Goal: Task Accomplishment & Management: Manage account settings

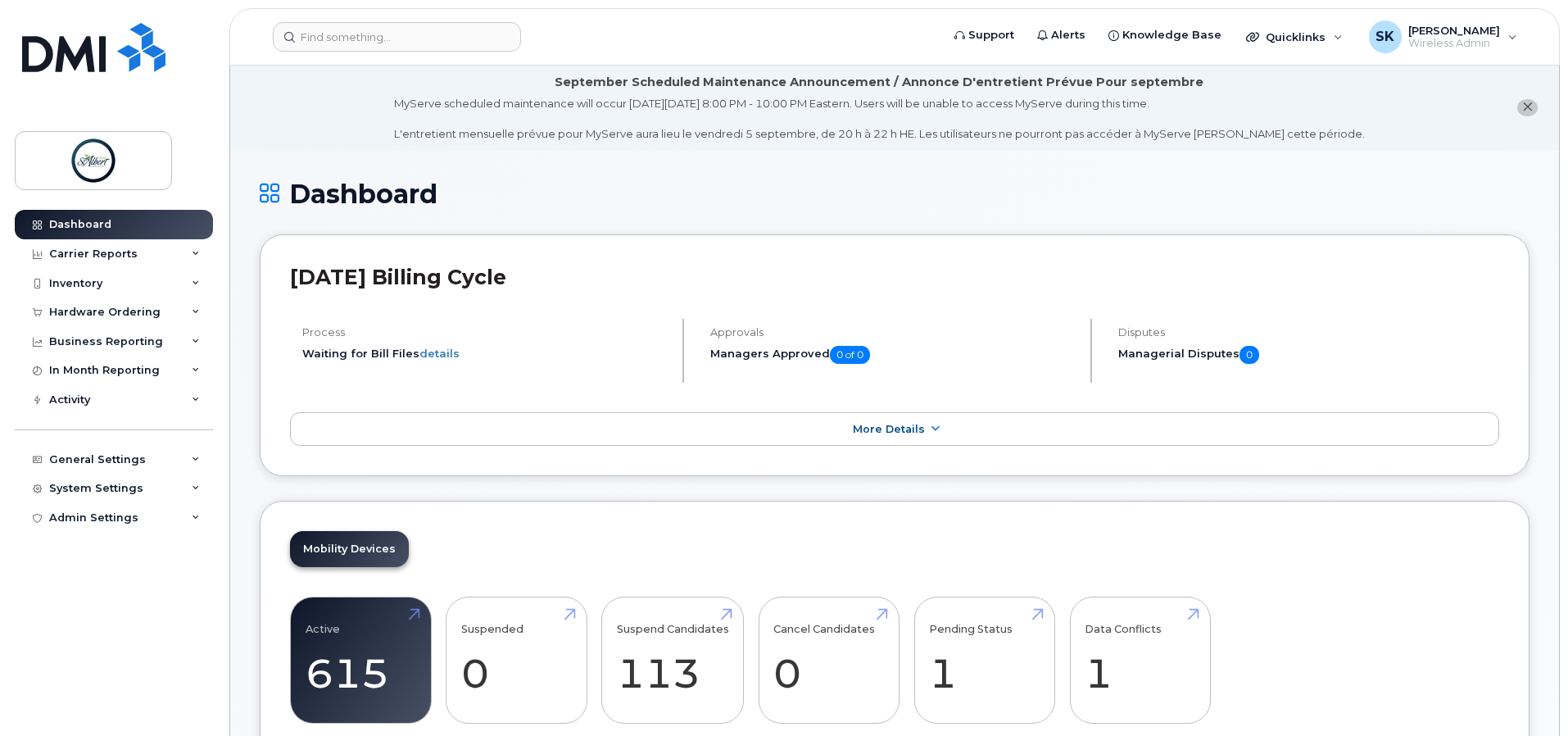
click at [538, 201] on h1 "Dashboard" at bounding box center [895, 194] width 1270 height 29
click at [874, 235] on div "[DATE] Billing Cycle Process Waiting for Bill Files details Approvals Managers …" at bounding box center [895, 356] width 1270 height 243
click at [1122, 681] on link "Data Conflicts 1" at bounding box center [1139, 661] width 111 height 108
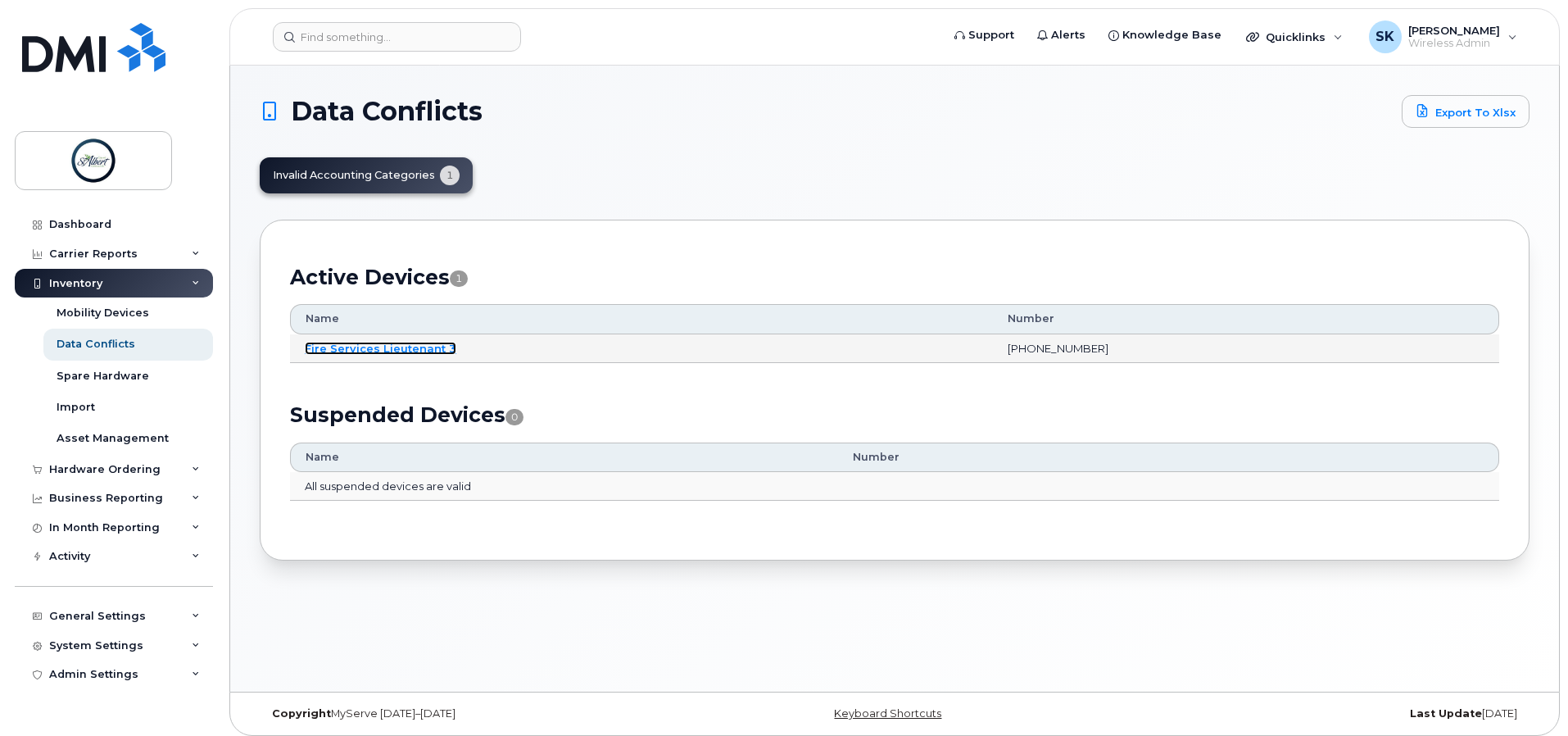
click at [403, 354] on link "Fire Services Lieutenant 3" at bounding box center [381, 348] width 152 height 14
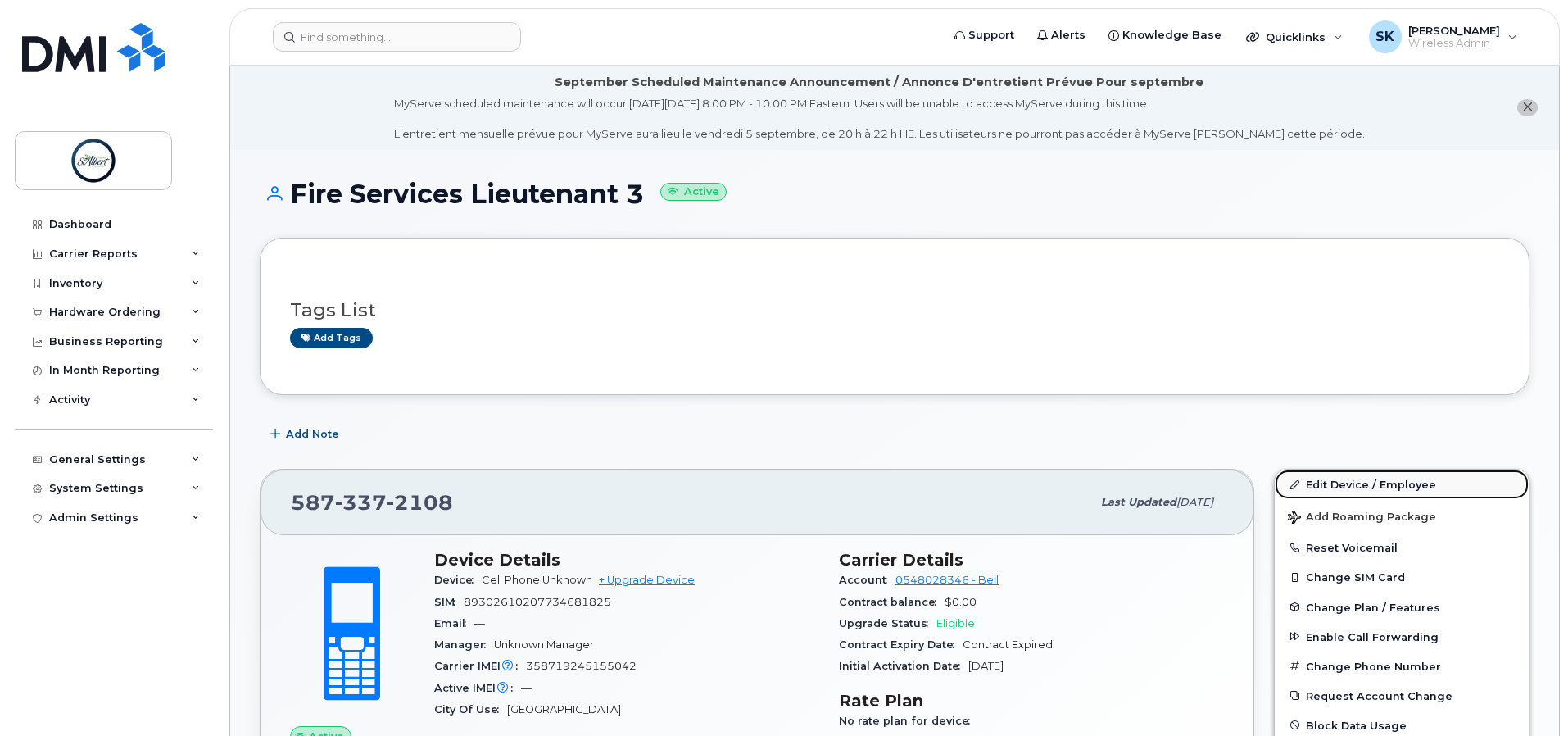
click at [1359, 479] on link "Edit Device / Employee" at bounding box center [1401, 484] width 254 height 30
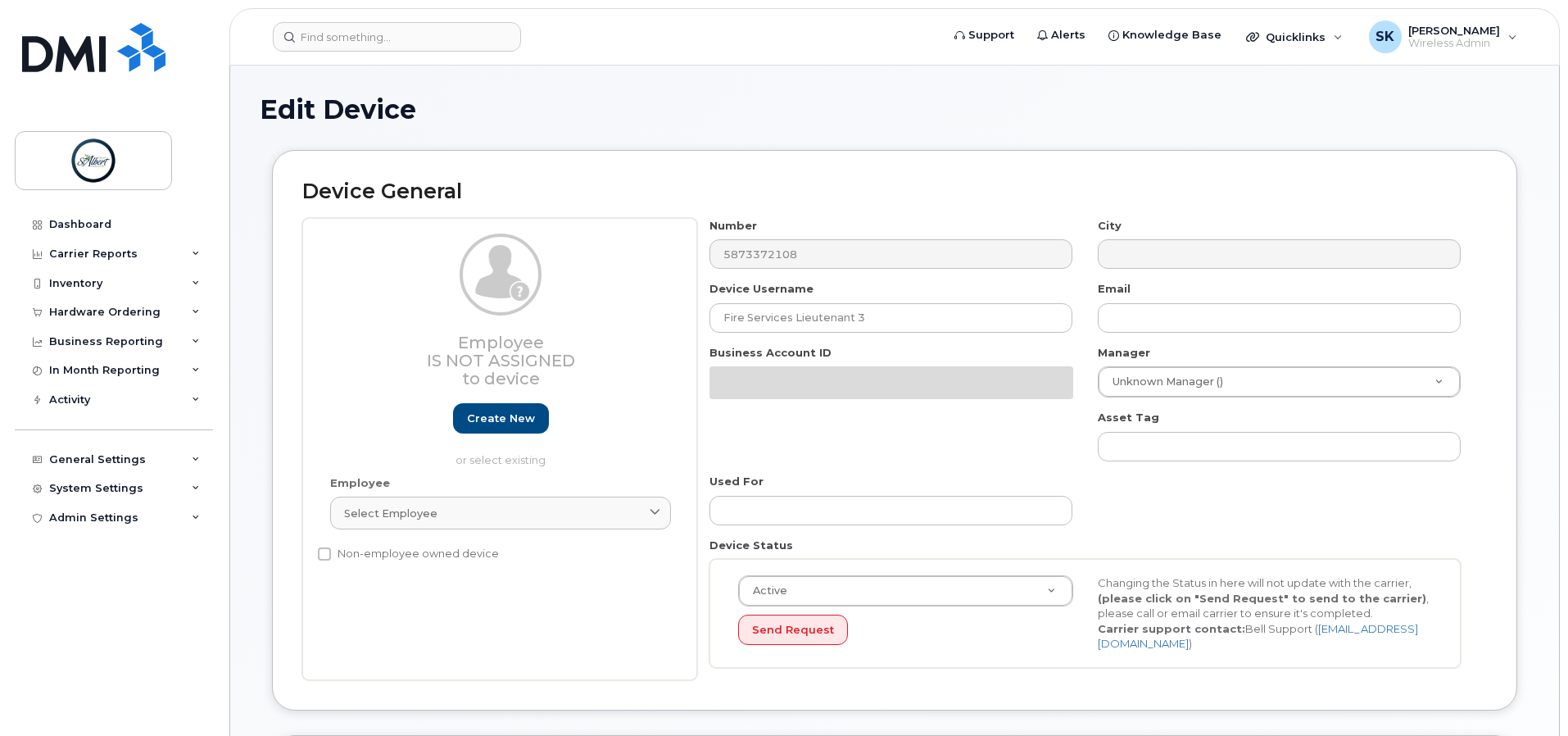
select select "10875379"
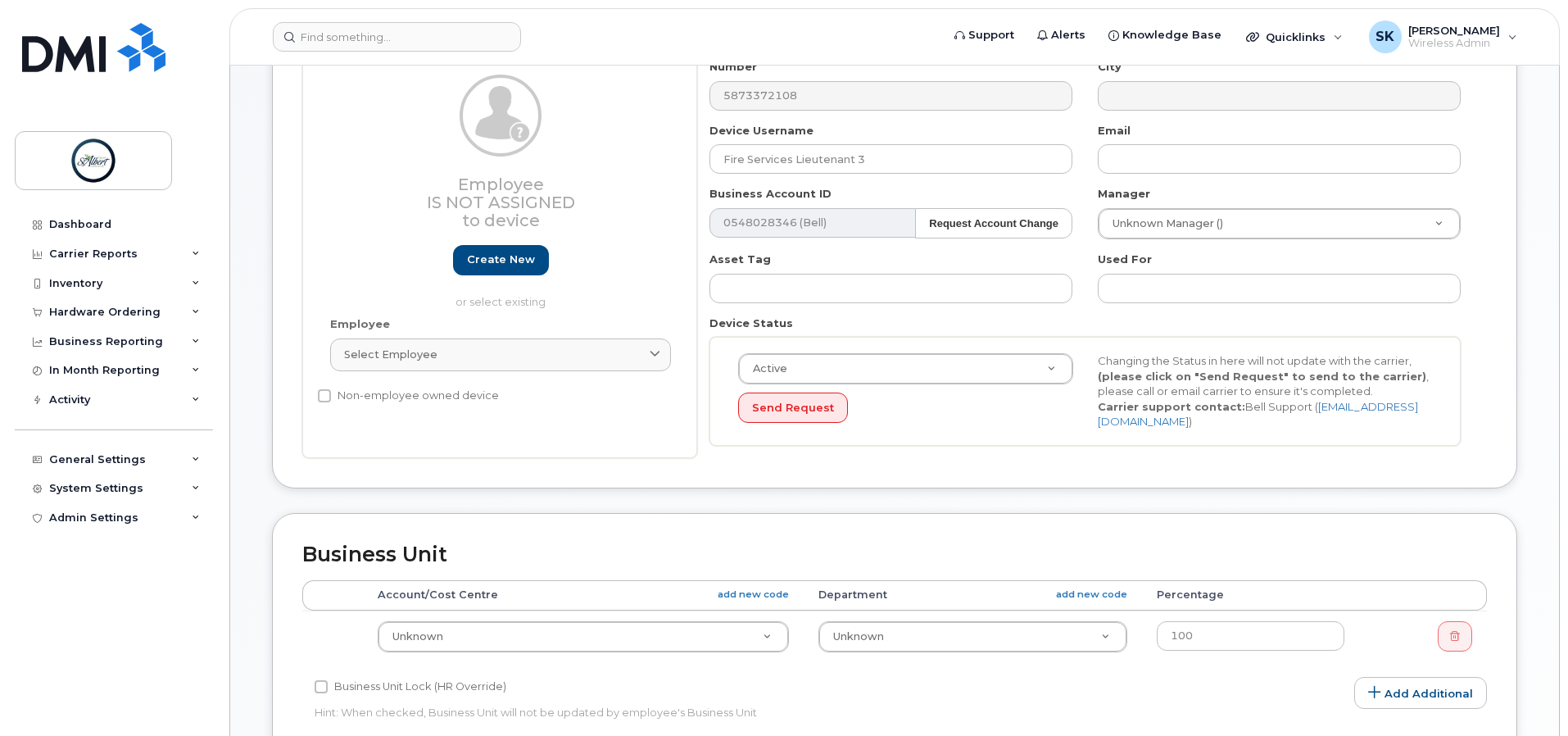
scroll to position [246, 0]
click at [612, 644] on td "Unknown 10875327" at bounding box center [583, 632] width 441 height 51
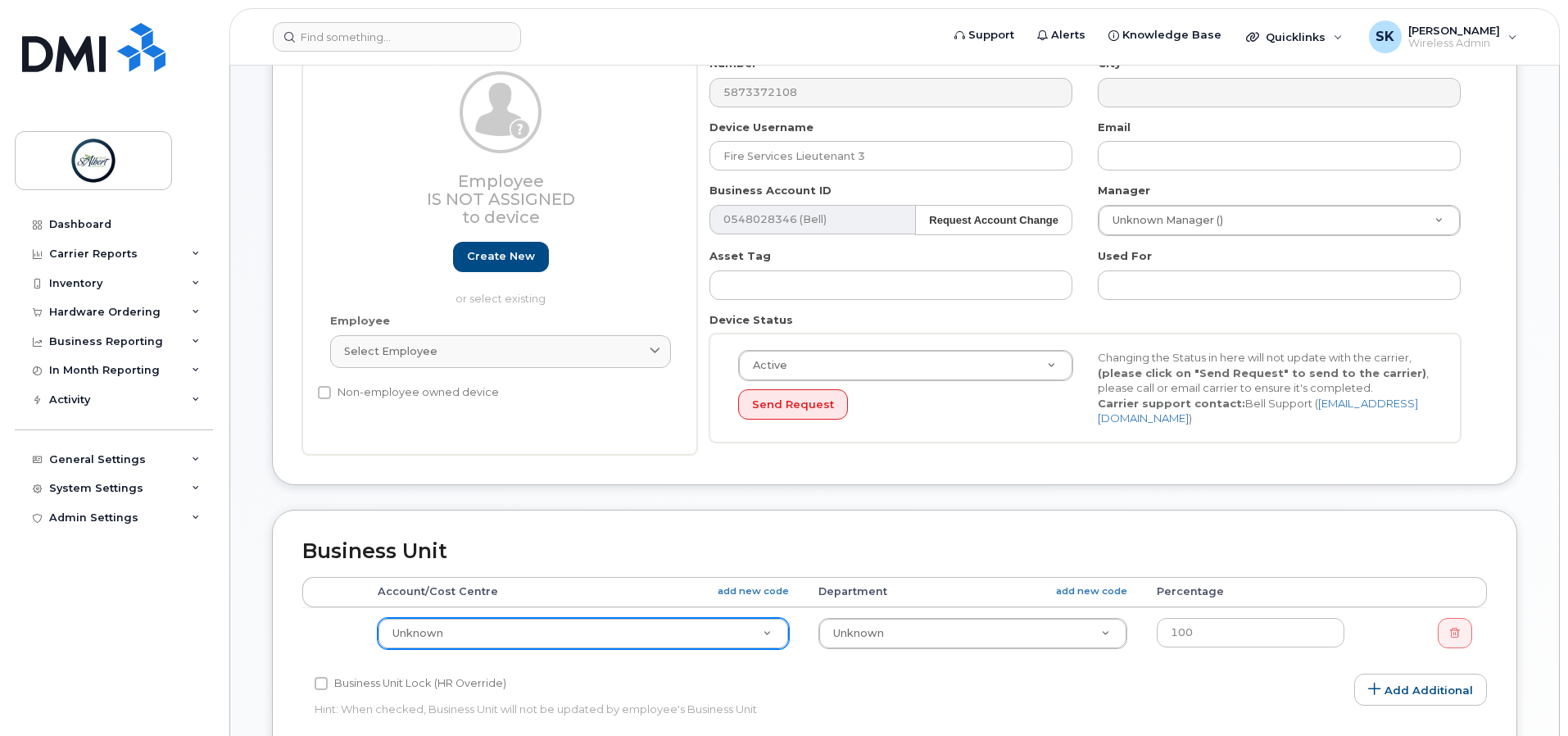
drag, startPoint x: 525, startPoint y: 641, endPoint x: 496, endPoint y: 652, distance: 31.0
click at [470, 680] on div at bounding box center [582, 665] width 397 height 40
click at [472, 669] on input "text" at bounding box center [581, 665] width 371 height 23
paste input "6404 3421 1262 100"
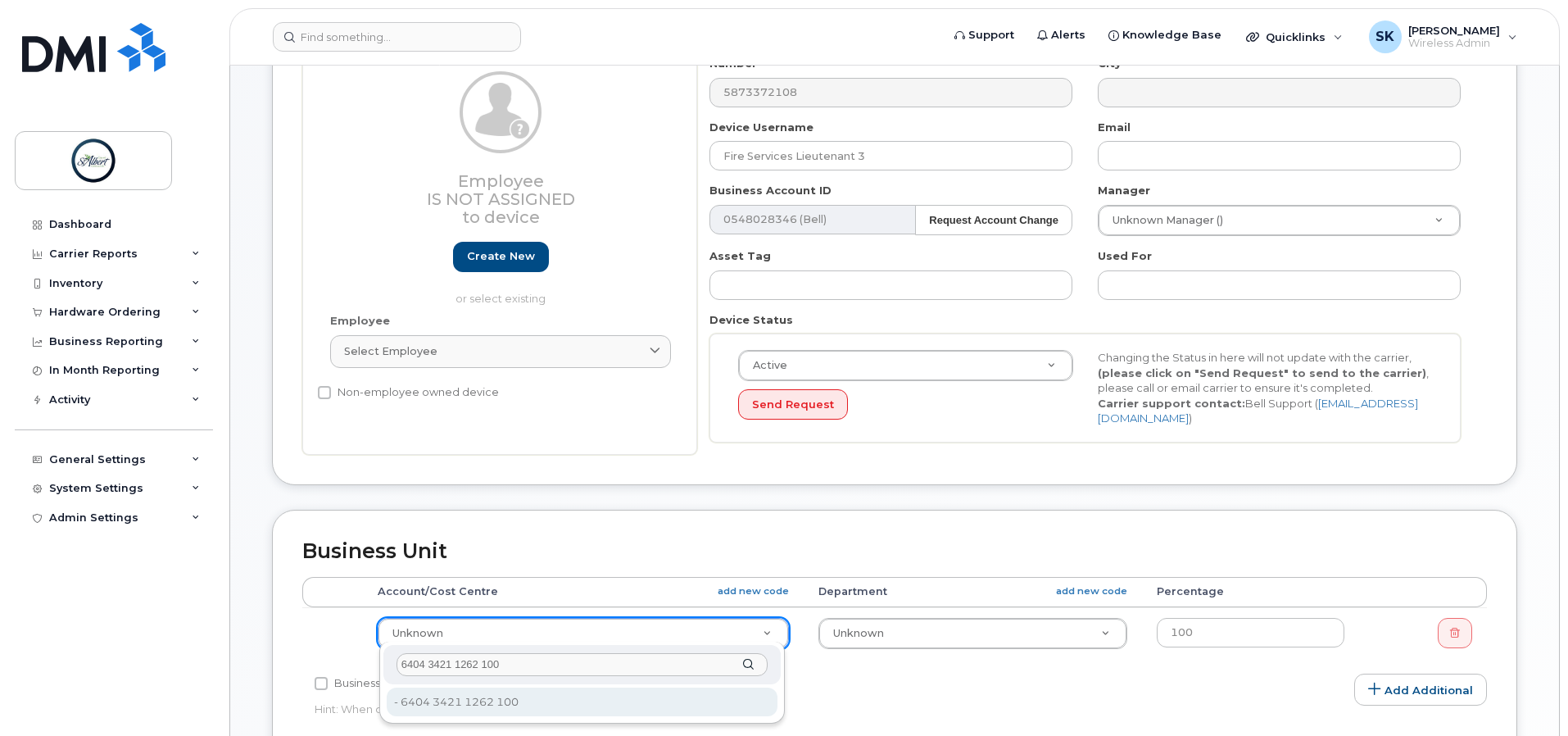
type input "6404 3421 1262 100"
type input "13255530"
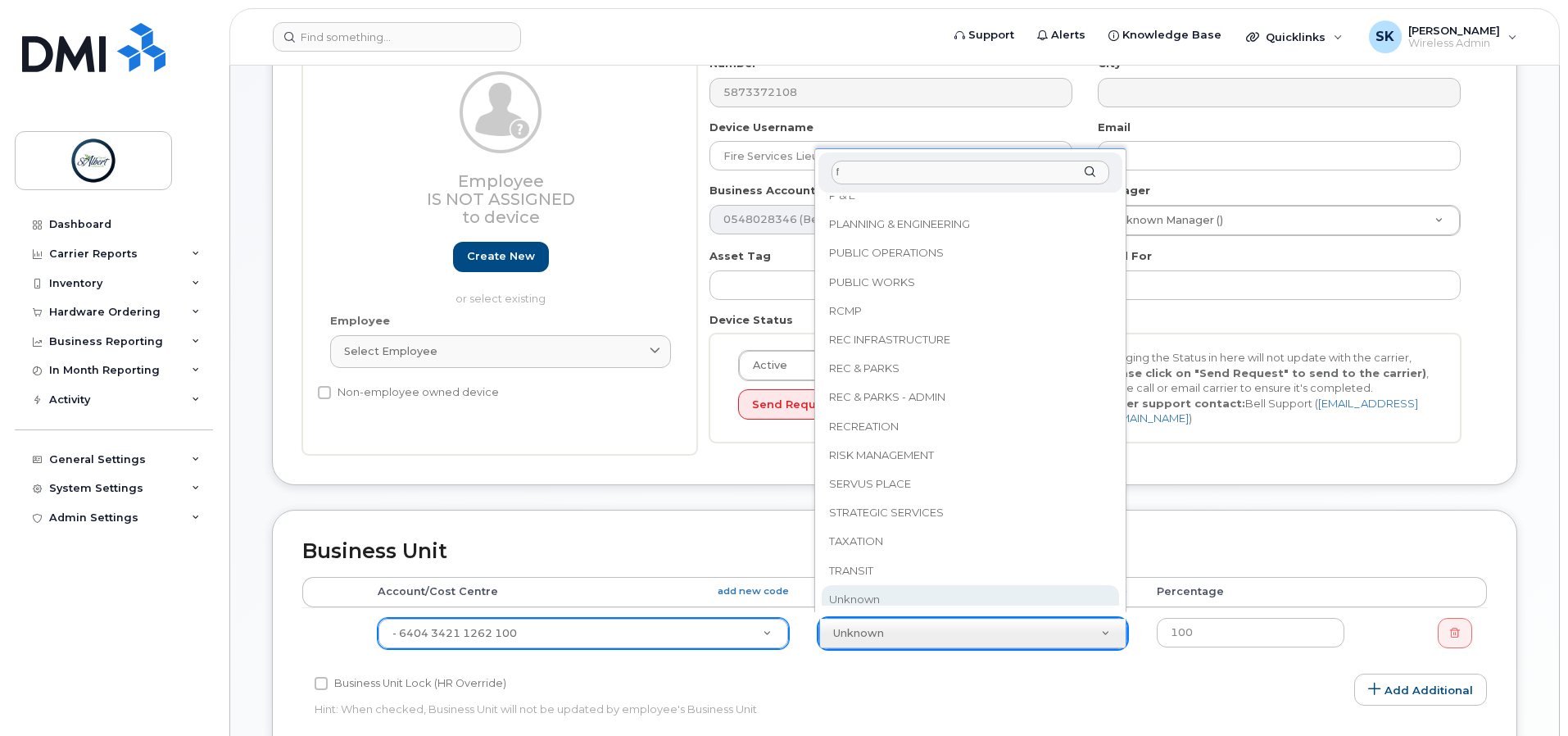
scroll to position [0, 0]
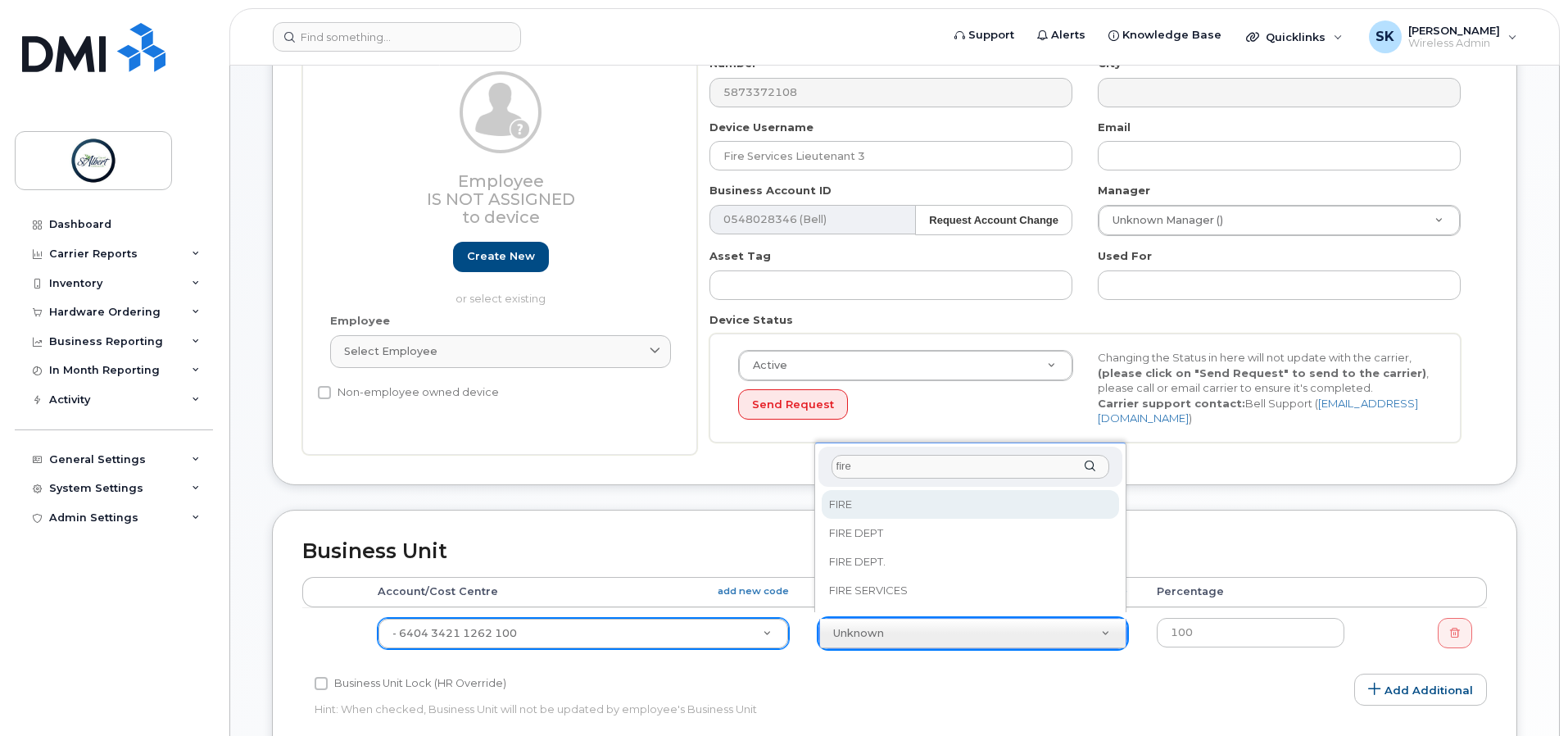
type input "fire"
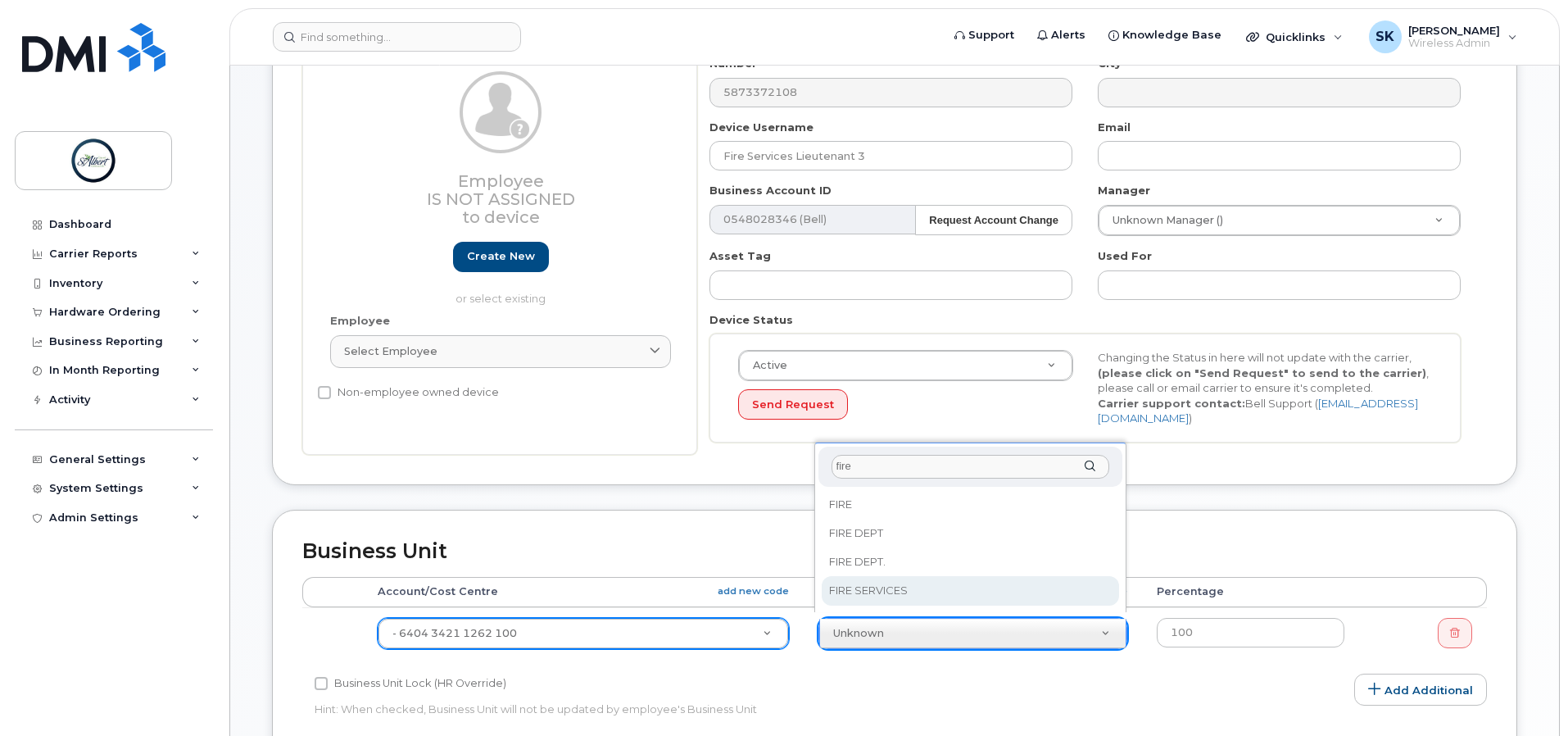
select select "16681690"
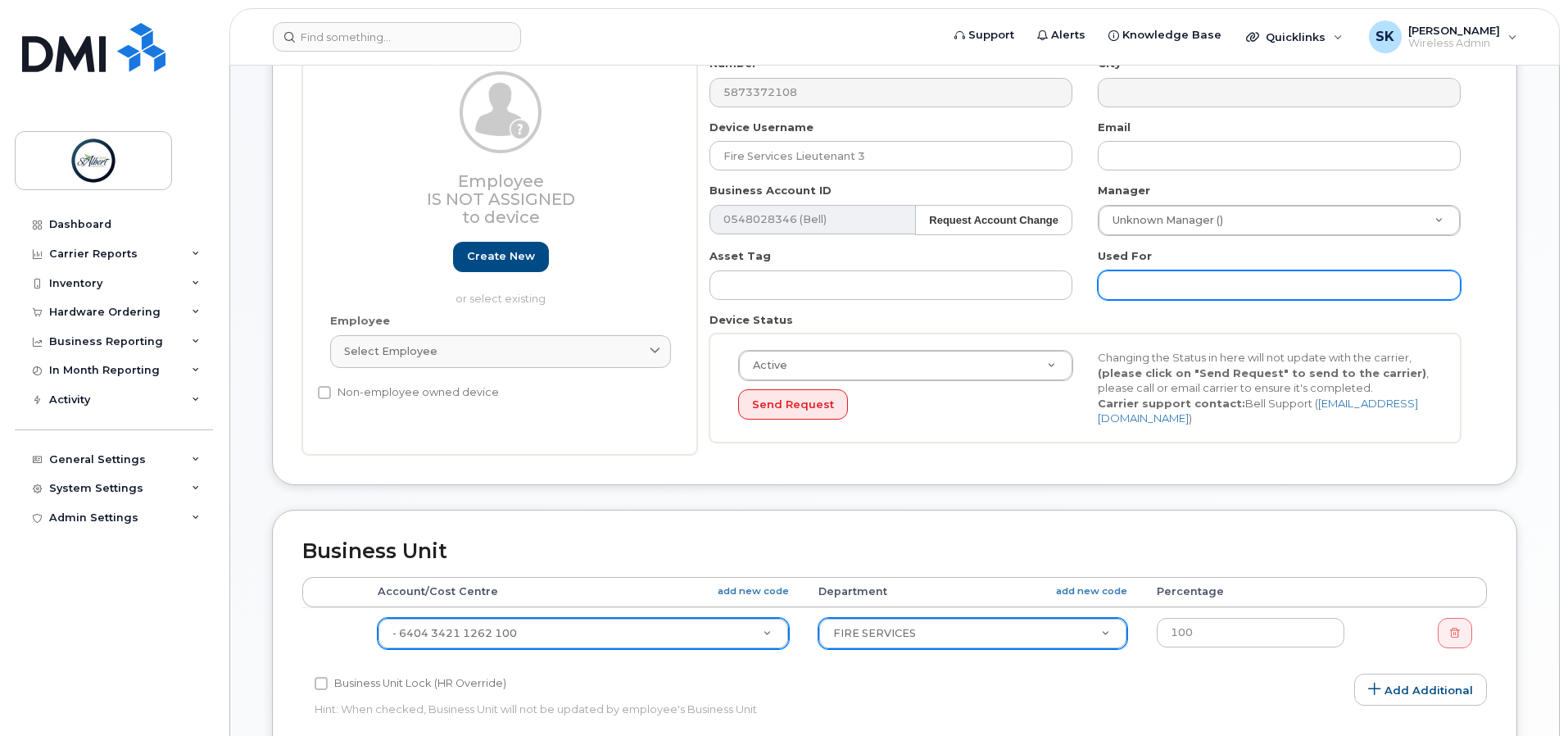
click at [1209, 292] on input "text" at bounding box center [1279, 284] width 363 height 30
drag, startPoint x: 1142, startPoint y: 297, endPoint x: 1177, endPoint y: 296, distance: 35.0
click at [1142, 297] on input "text" at bounding box center [1279, 284] width 363 height 30
paste input "LIEUTENANT"
type input "LIEUTENANT"
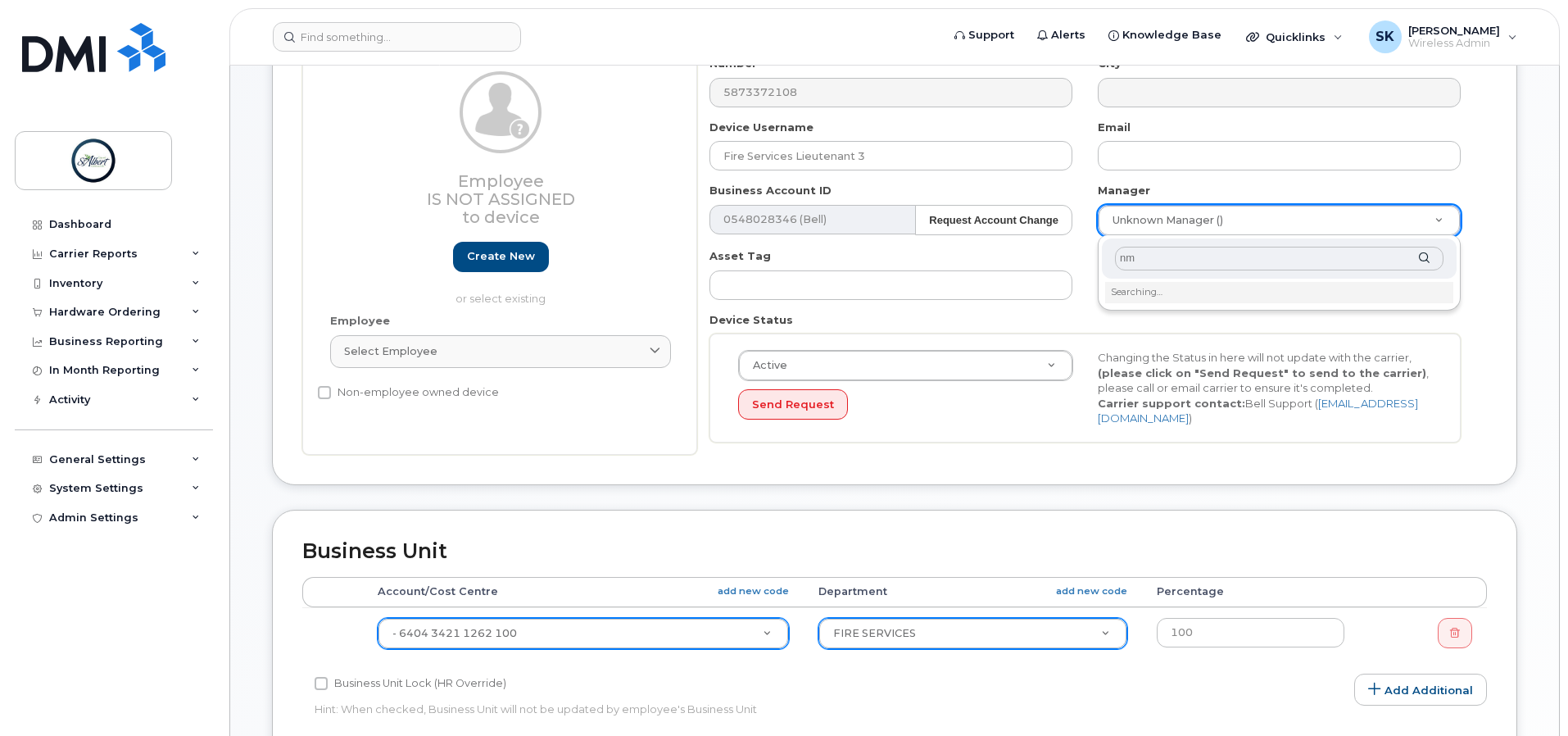
type input "n"
type input "mindy"
type input "2008719"
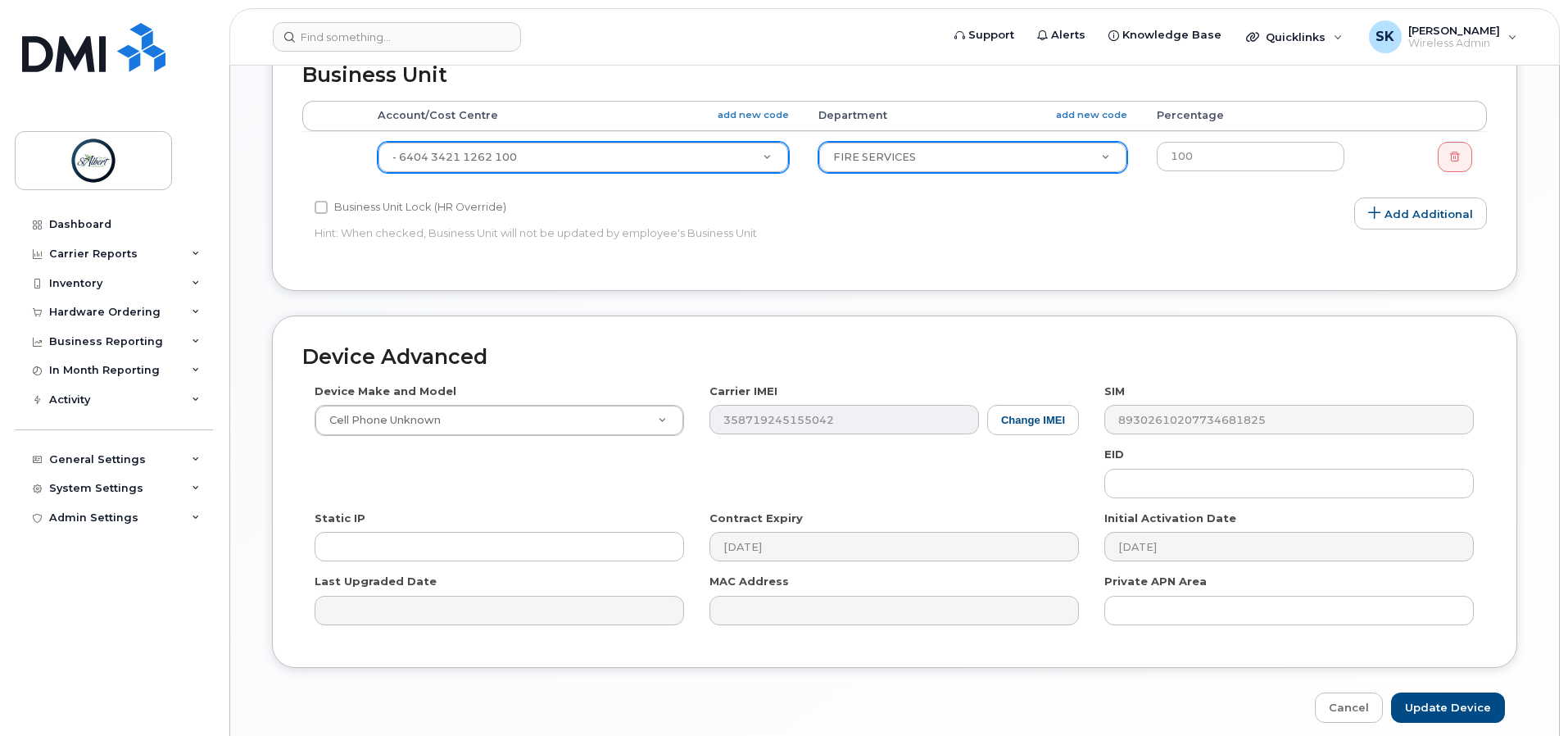
scroll to position [784, 0]
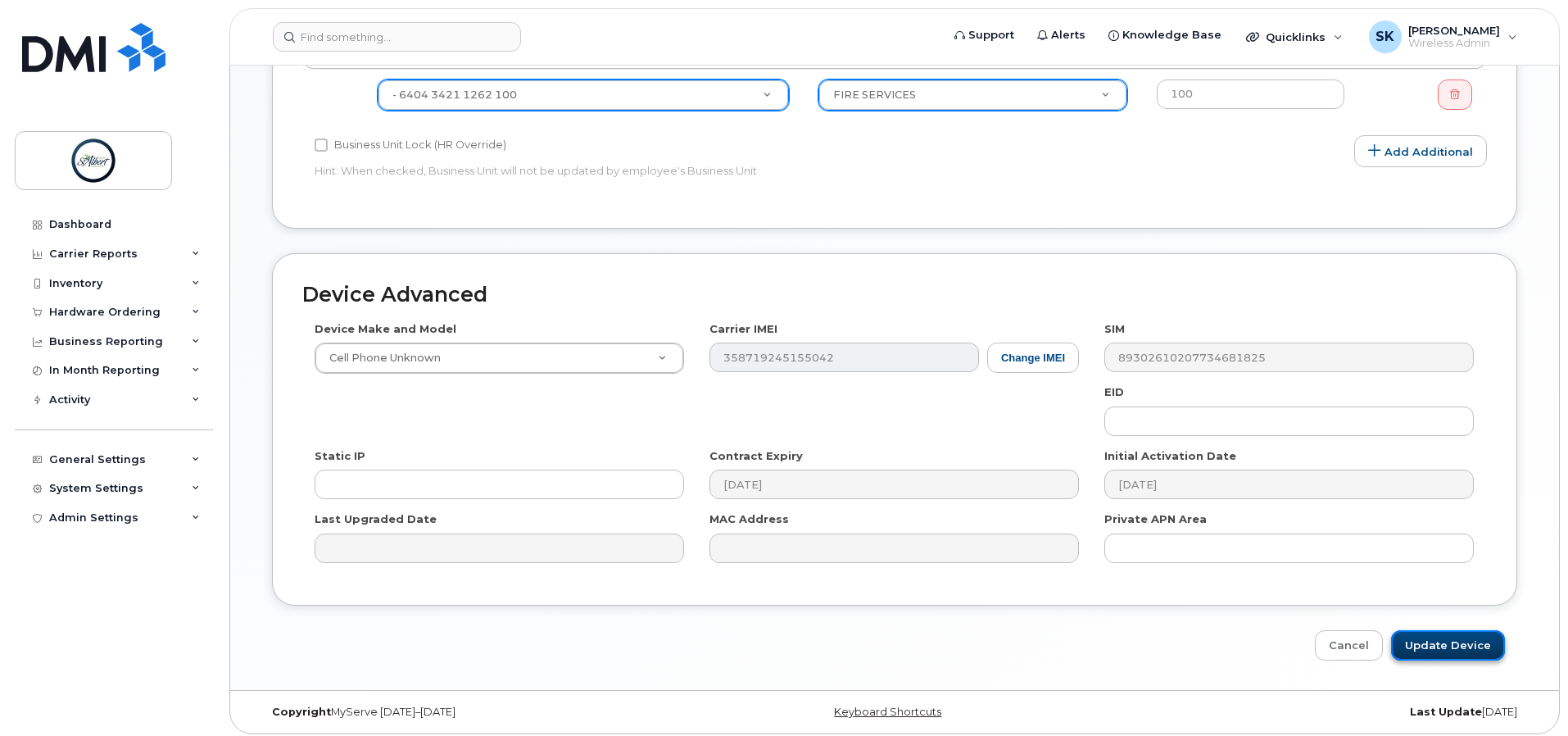
click at [1464, 642] on input "Update Device" at bounding box center [1448, 646] width 114 height 31
type input "Saving..."
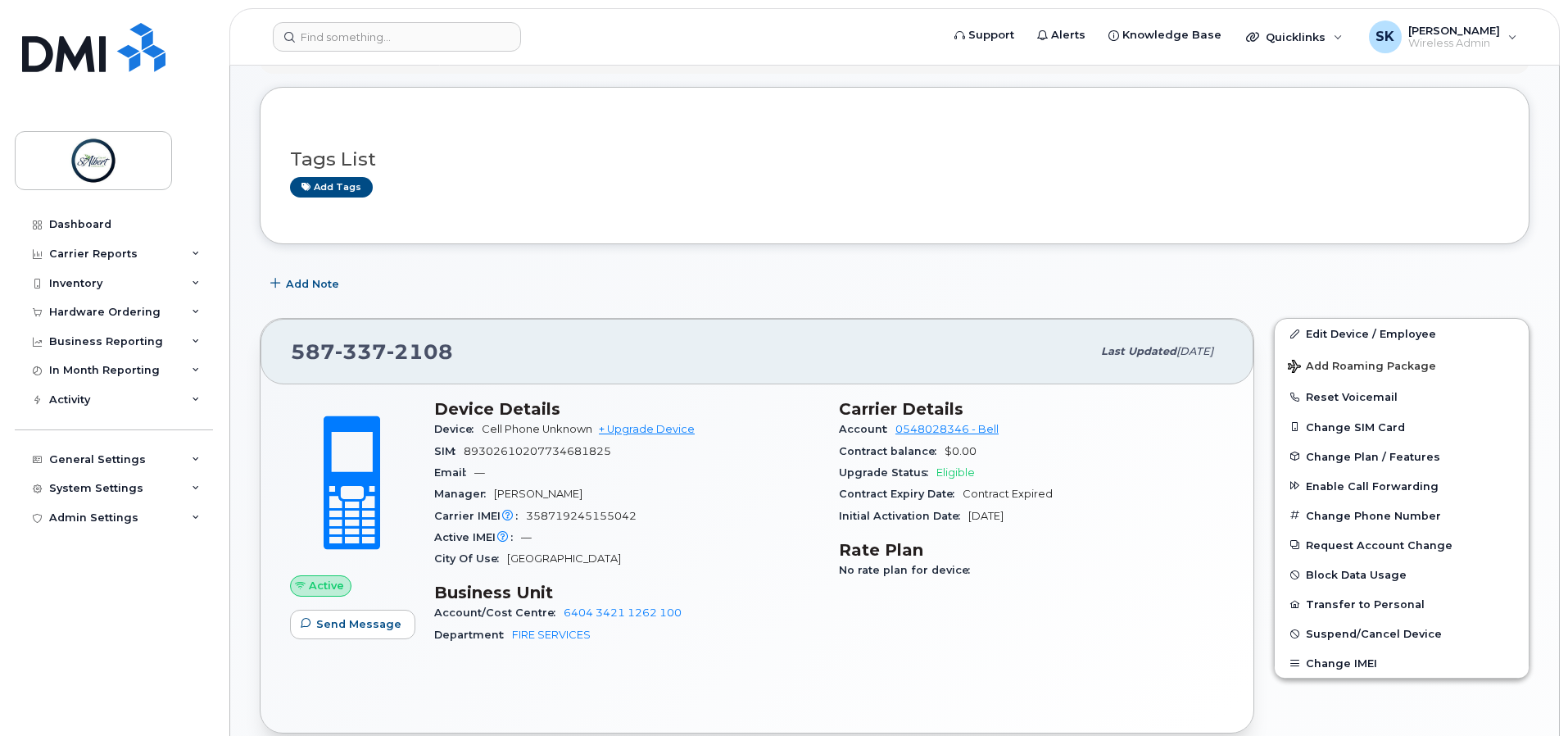
scroll to position [246, 0]
